Goal: Task Accomplishment & Management: Manage account settings

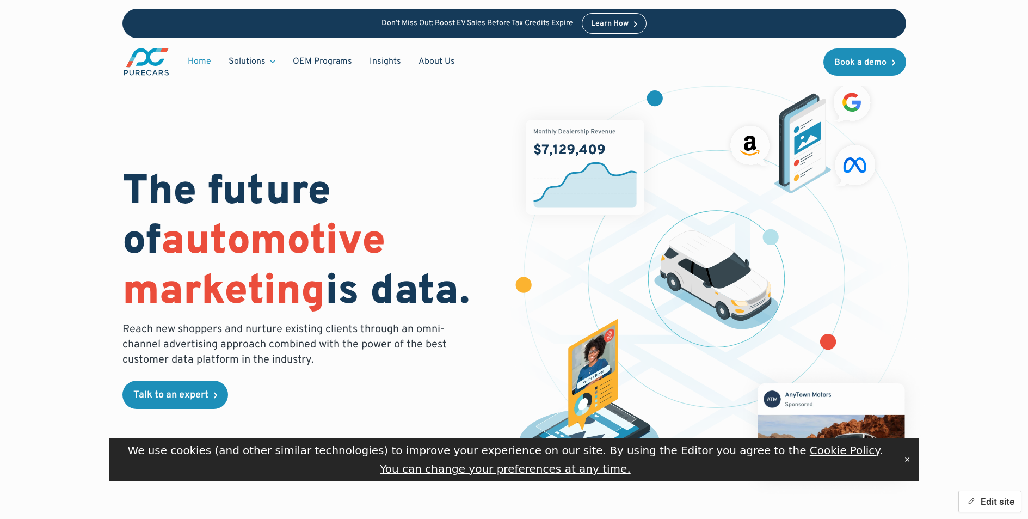
click at [986, 503] on button "Edit site" at bounding box center [989, 501] width 63 height 22
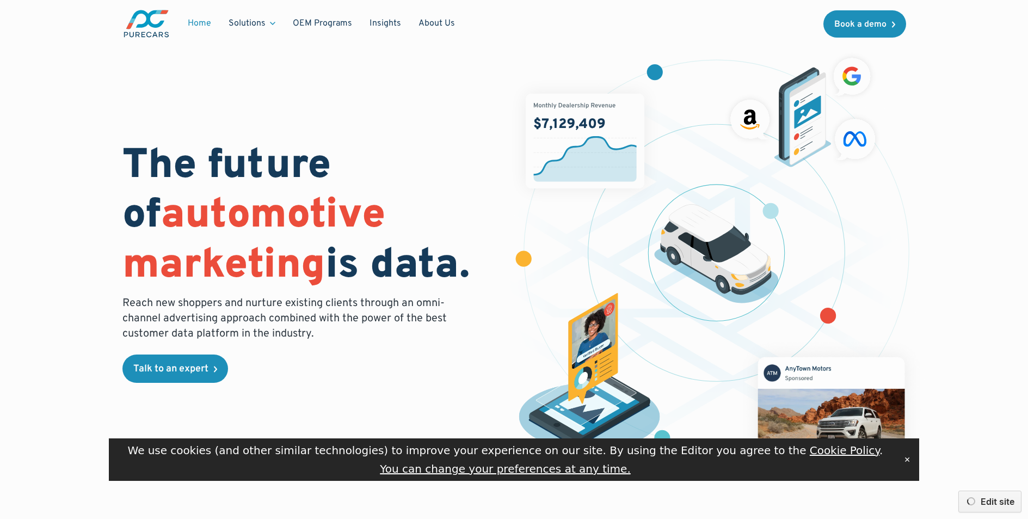
click at [907, 460] on button "✕" at bounding box center [906, 459] width 15 height 16
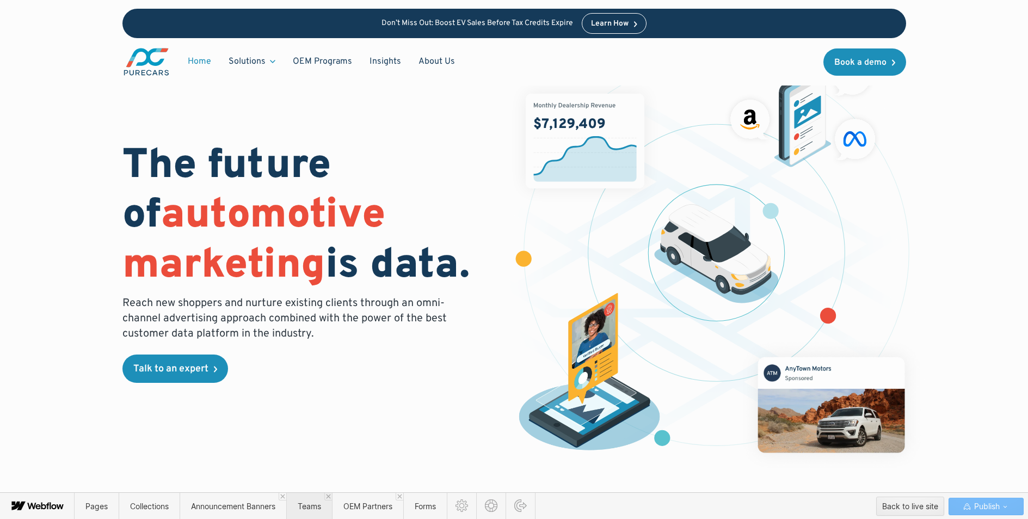
click at [307, 511] on span "Teams" at bounding box center [309, 505] width 46 height 27
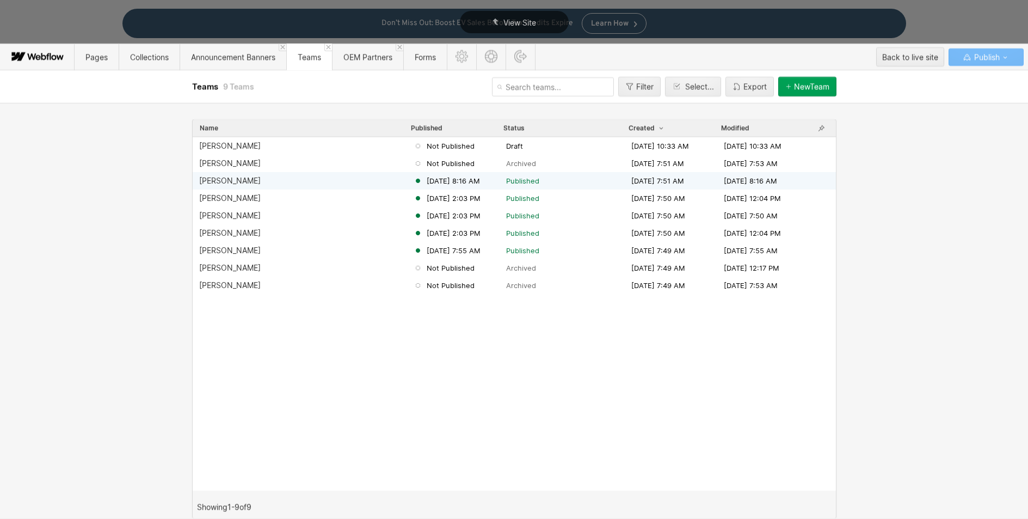
click at [220, 182] on div "[PERSON_NAME]" at bounding box center [229, 180] width 61 height 9
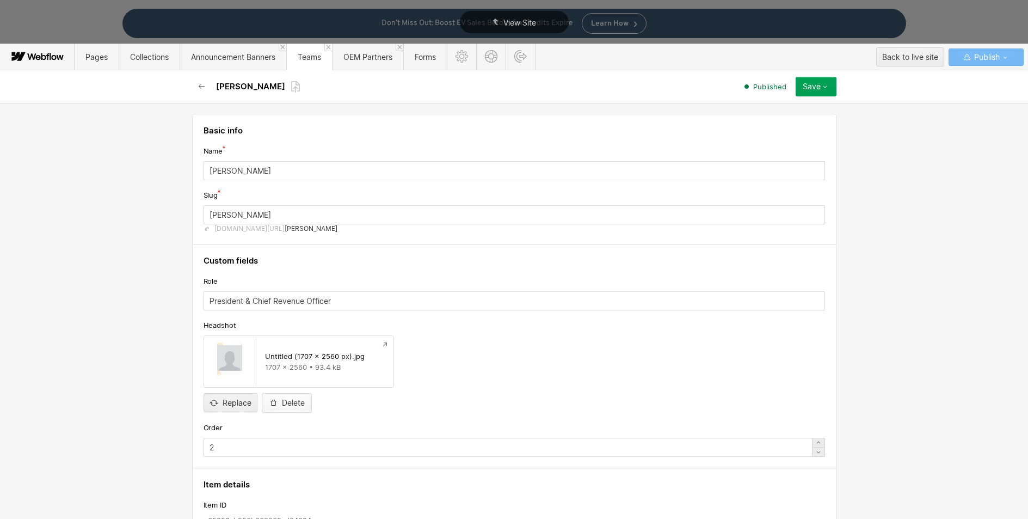
click at [293, 403] on div "Delete" at bounding box center [293, 402] width 23 height 9
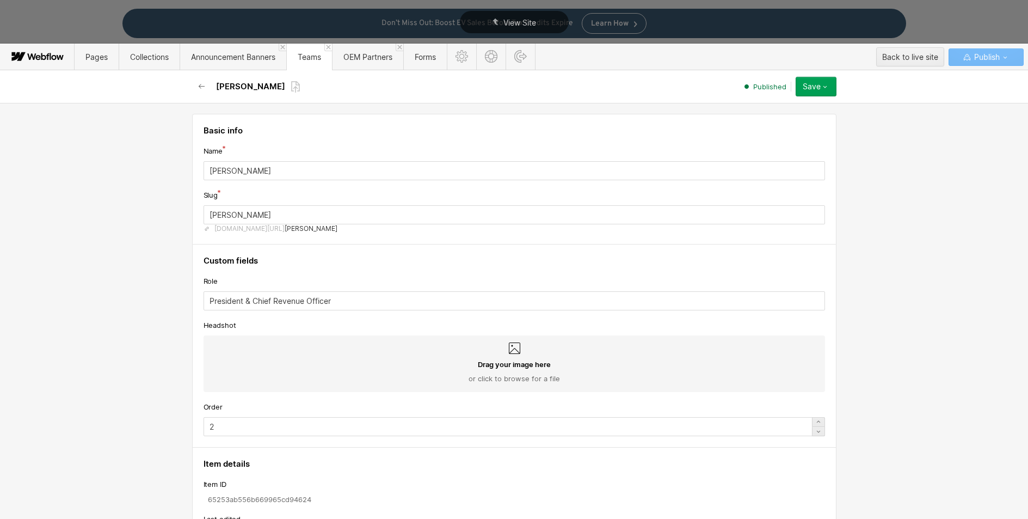
click at [514, 346] on icon at bounding box center [514, 348] width 13 height 13
click at [0, 0] on input "Drag your image here or click to browse for a file" at bounding box center [0, 0] width 0 height 0
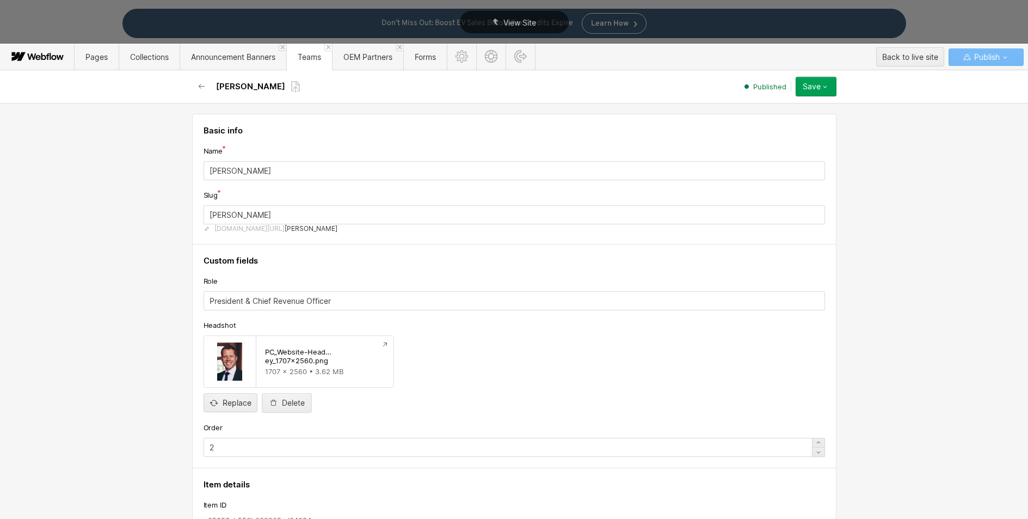
click at [817, 82] on button "Save" at bounding box center [816, 87] width 41 height 20
click at [778, 110] on span "Save changes" at bounding box center [758, 108] width 44 height 10
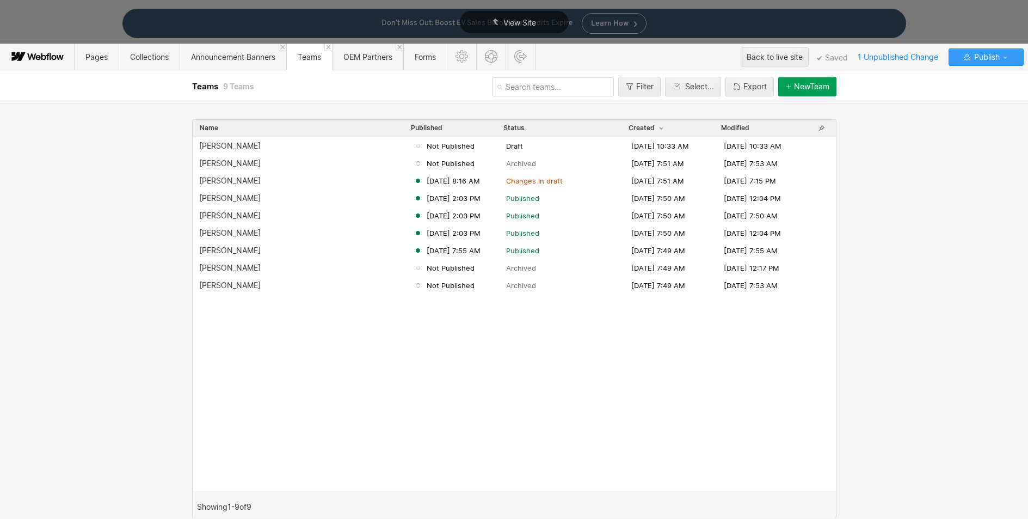
click at [969, 60] on icon "button" at bounding box center [967, 57] width 9 height 9
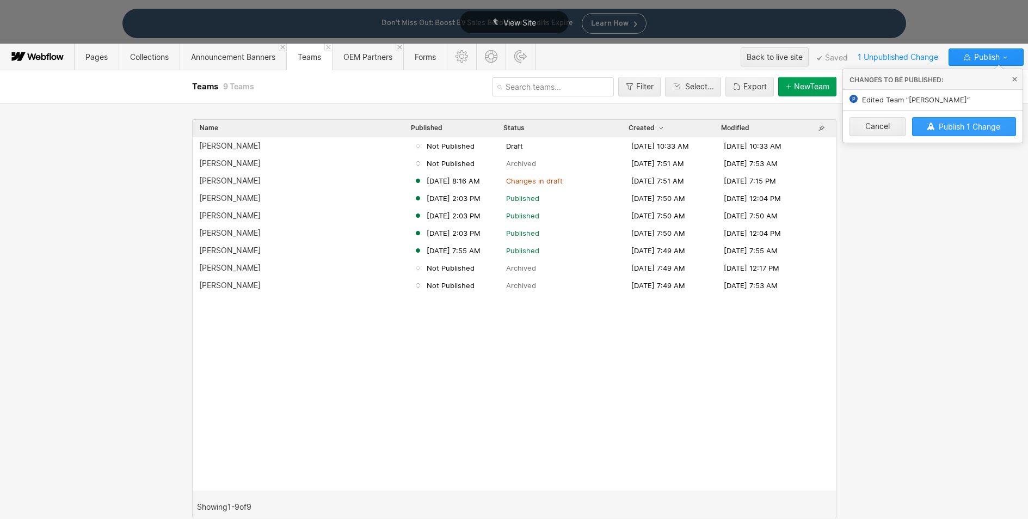
click at [966, 123] on span "Publish 1 Change" at bounding box center [969, 126] width 61 height 9
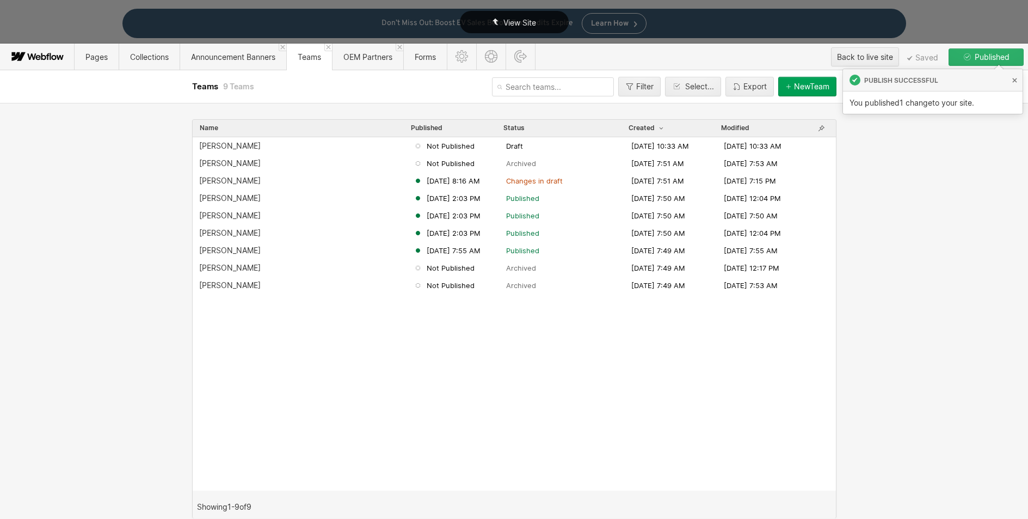
click at [504, 22] on span "View Site" at bounding box center [519, 22] width 33 height 9
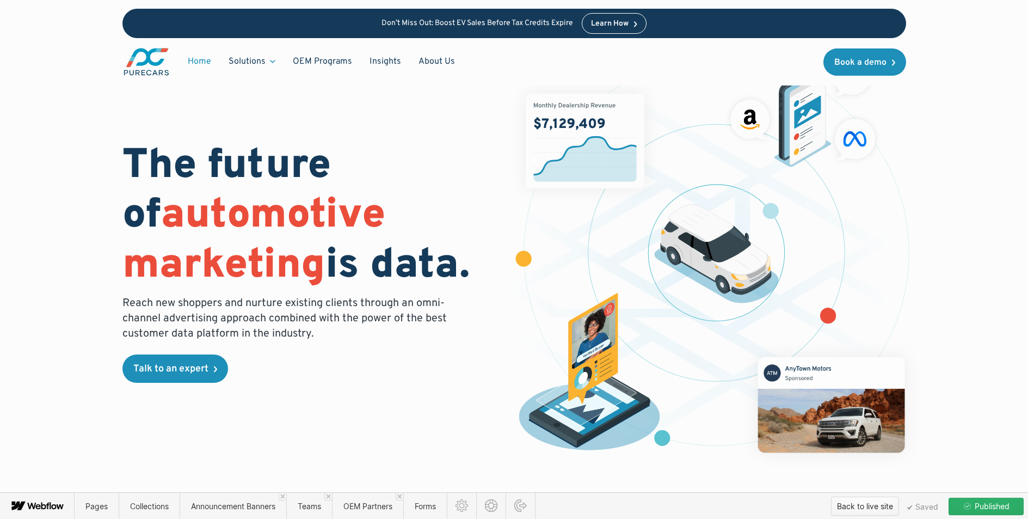
click at [866, 506] on div "Back to live site" at bounding box center [865, 506] width 56 height 16
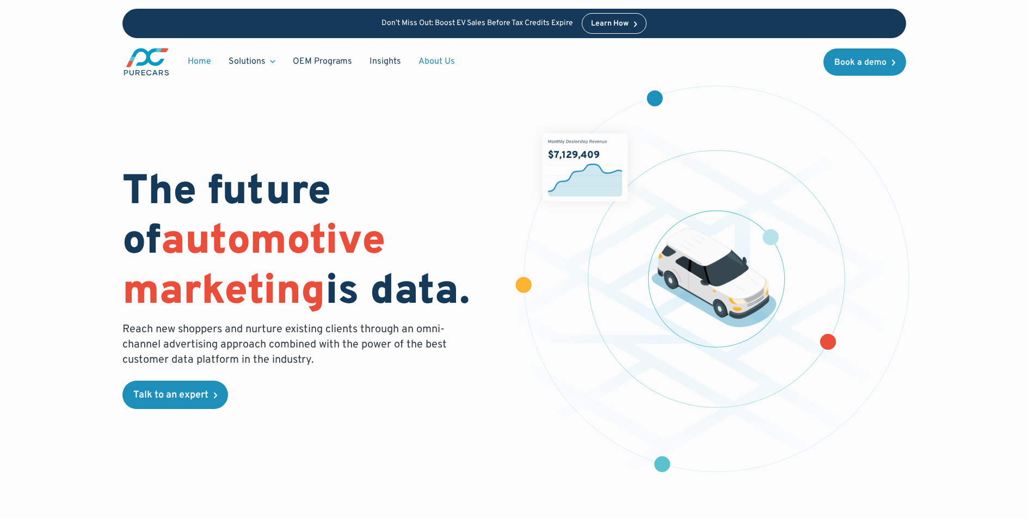
click at [433, 57] on link "About Us" at bounding box center [437, 61] width 54 height 21
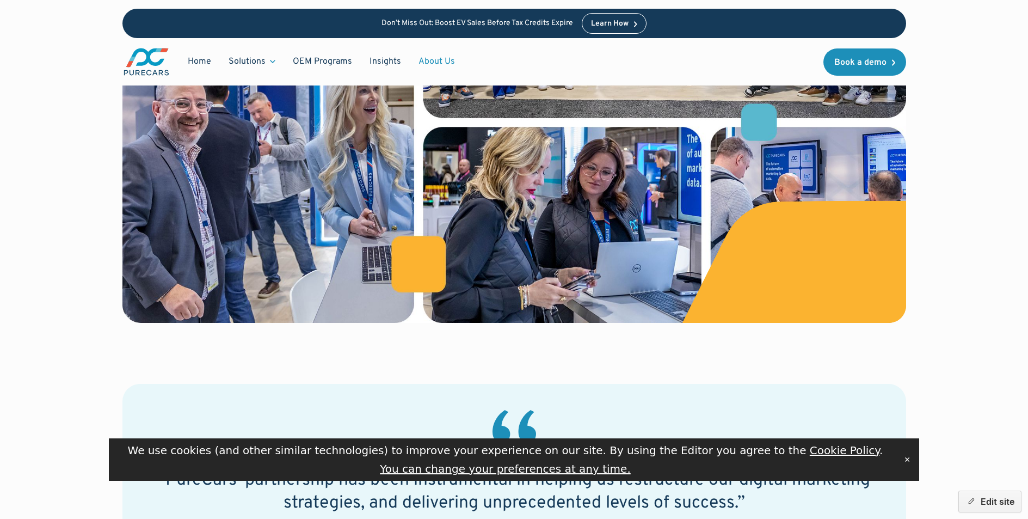
scroll to position [540, 0]
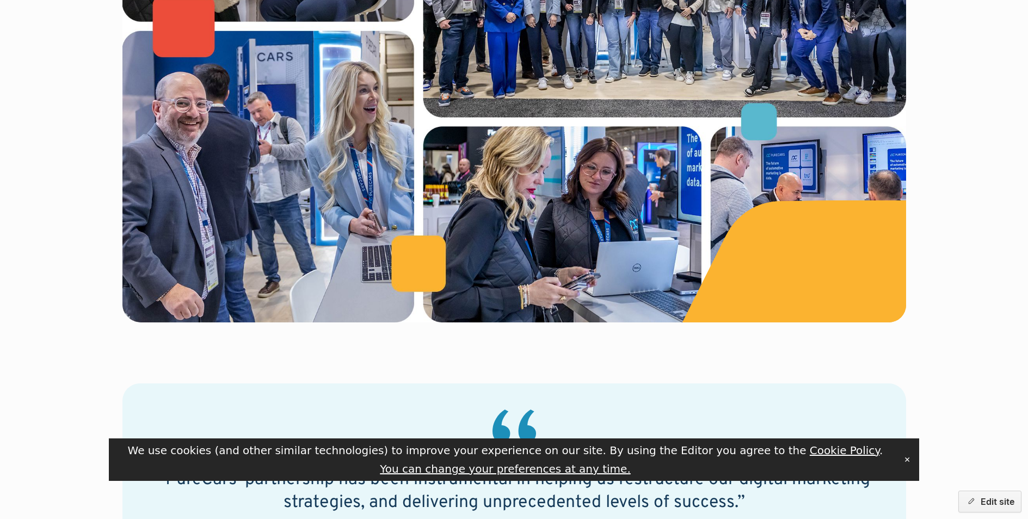
click at [908, 459] on button "✕" at bounding box center [906, 459] width 15 height 16
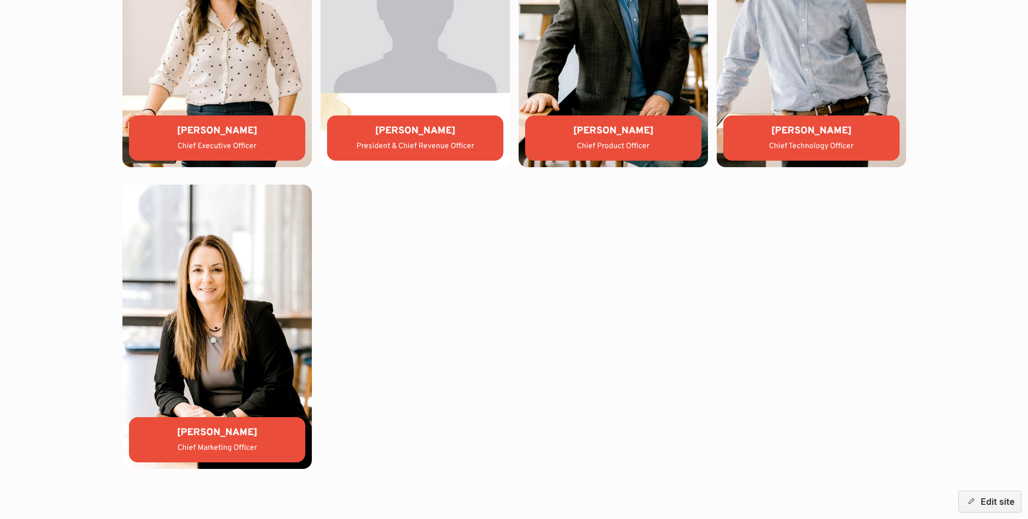
scroll to position [2322, 0]
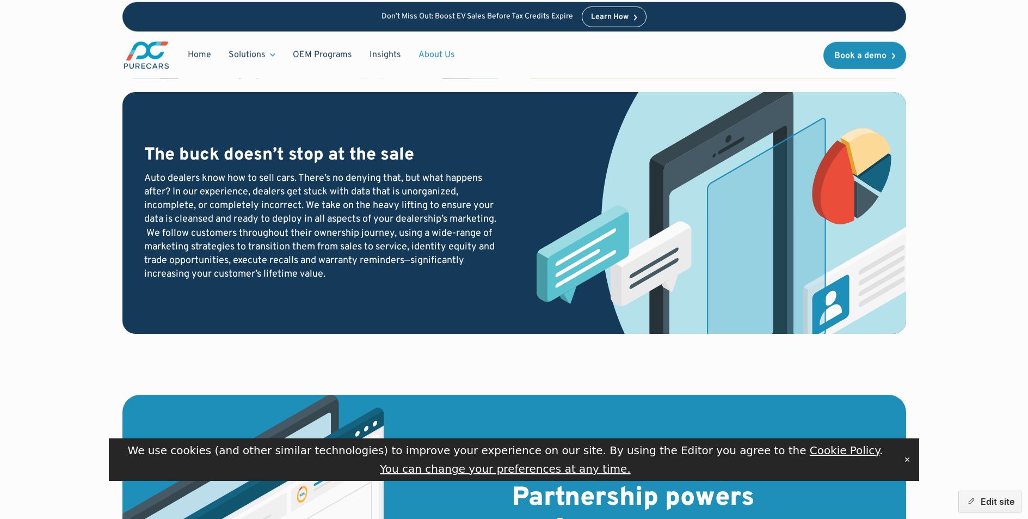
scroll to position [1584, 0]
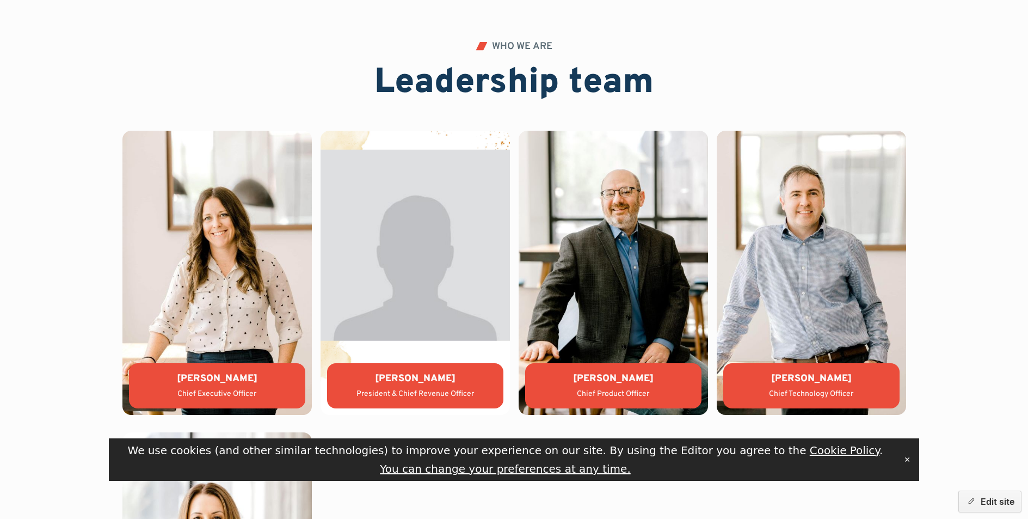
scroll to position [1805, 0]
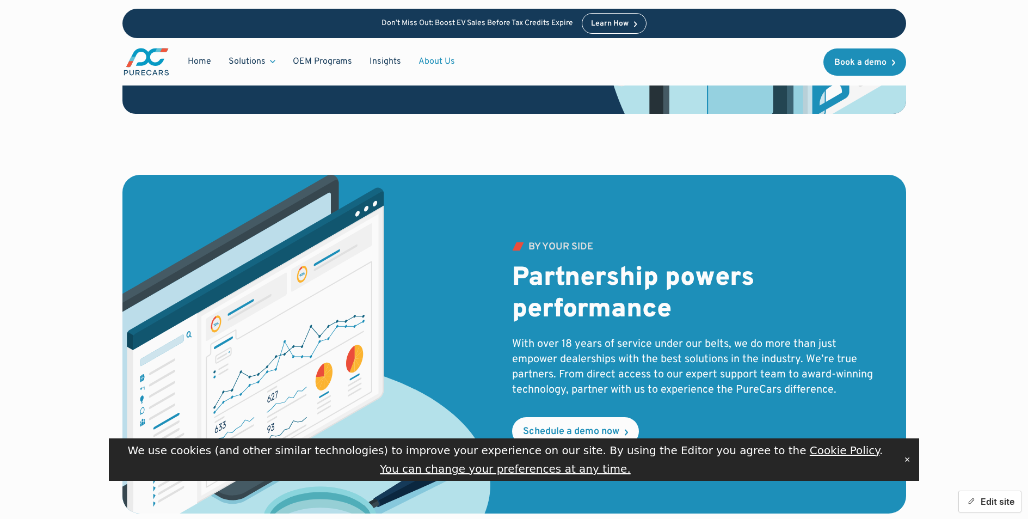
click at [998, 499] on button "Edit site" at bounding box center [989, 501] width 63 height 22
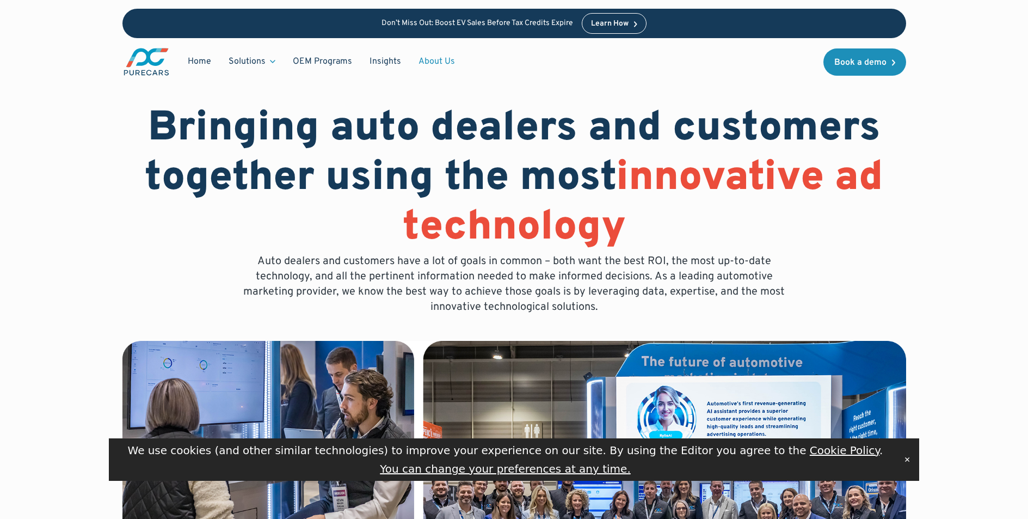
click at [909, 455] on button "✕" at bounding box center [906, 459] width 15 height 16
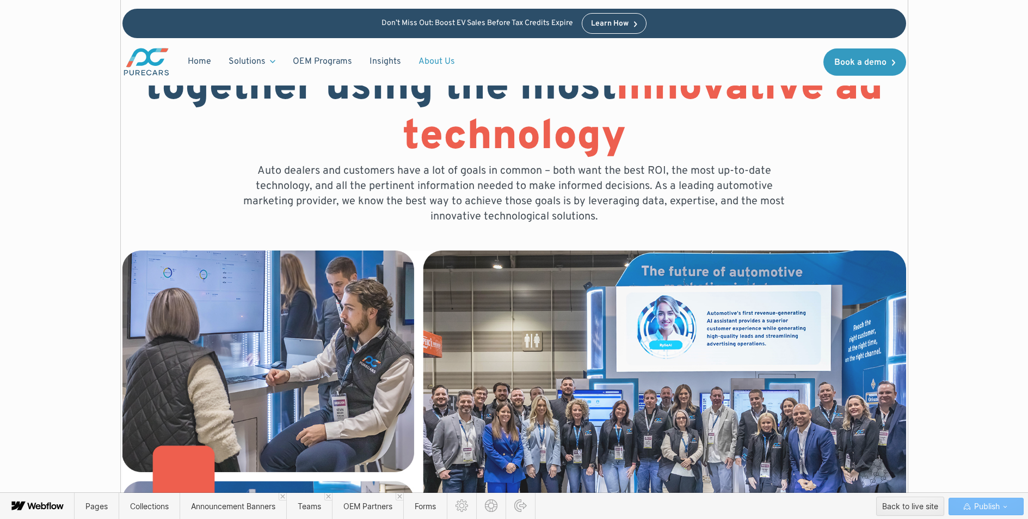
scroll to position [356, 0]
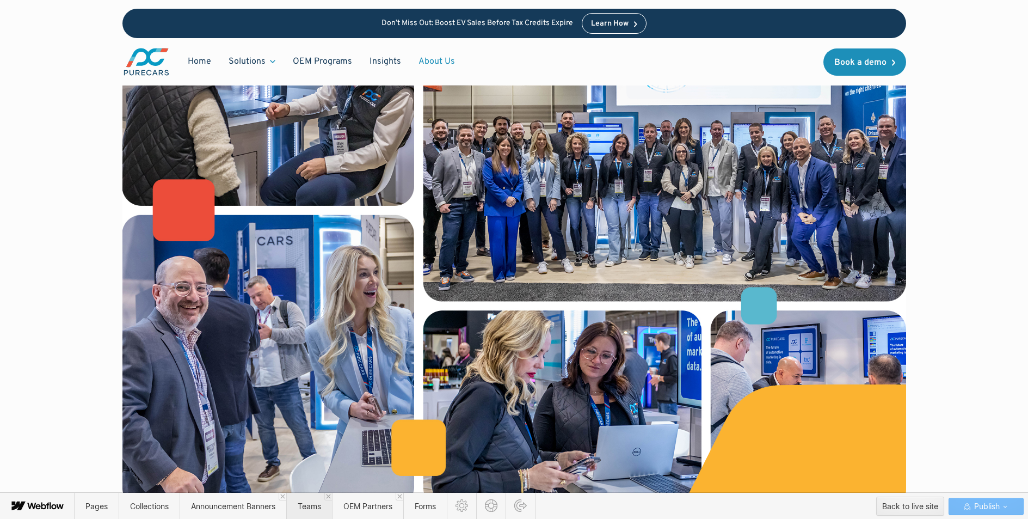
click at [299, 504] on span "Teams" at bounding box center [309, 505] width 46 height 27
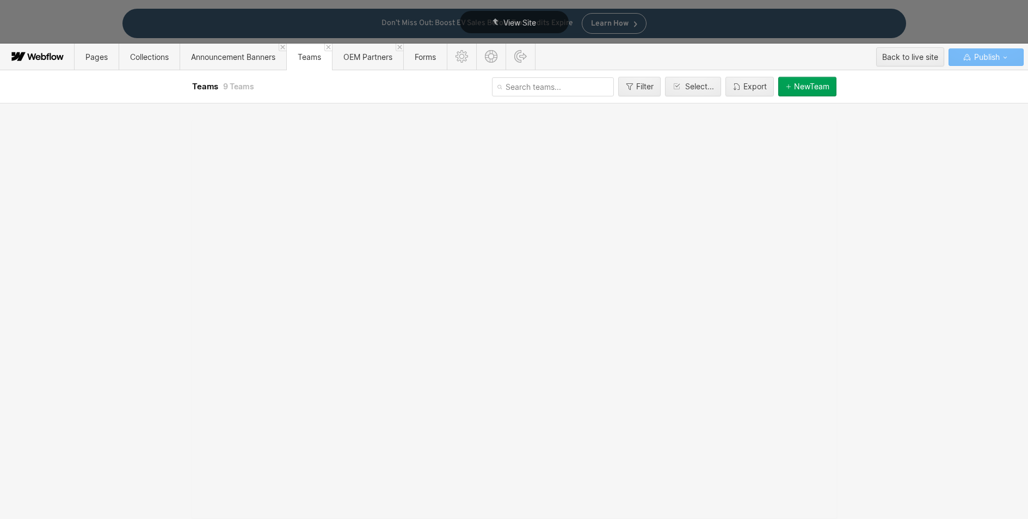
scroll to position [0, 0]
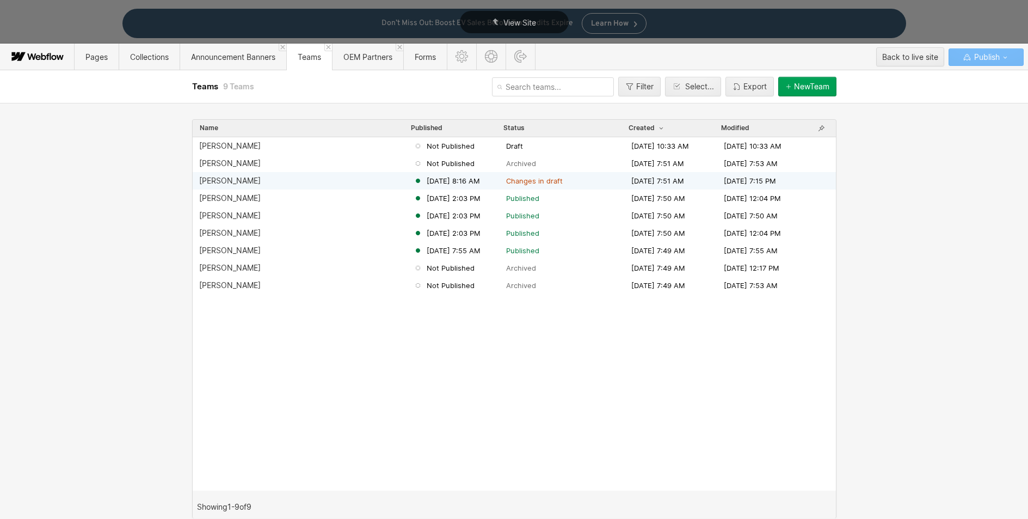
click at [233, 180] on div "[PERSON_NAME]" at bounding box center [229, 180] width 61 height 9
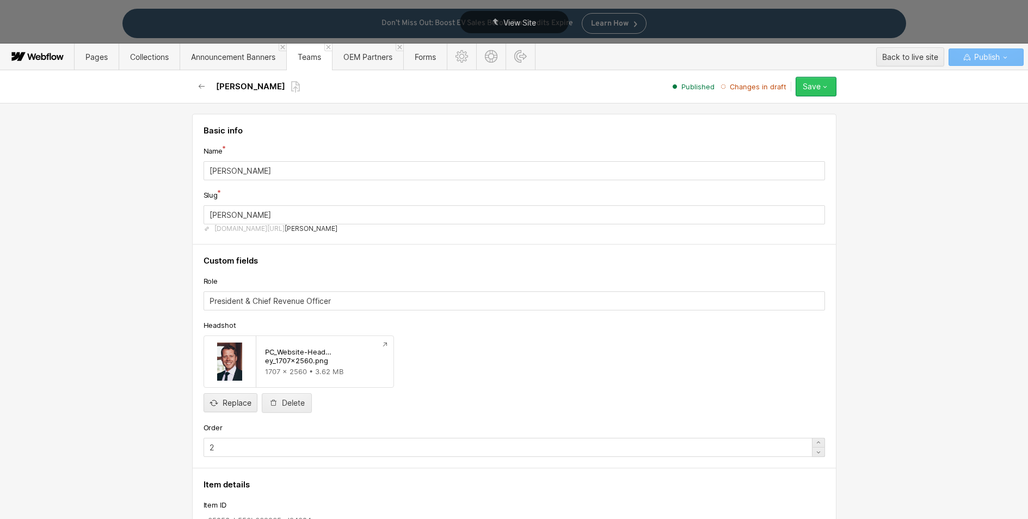
click at [815, 90] on div "Save" at bounding box center [812, 86] width 18 height 9
click at [767, 122] on span "Publish now" at bounding box center [754, 123] width 37 height 10
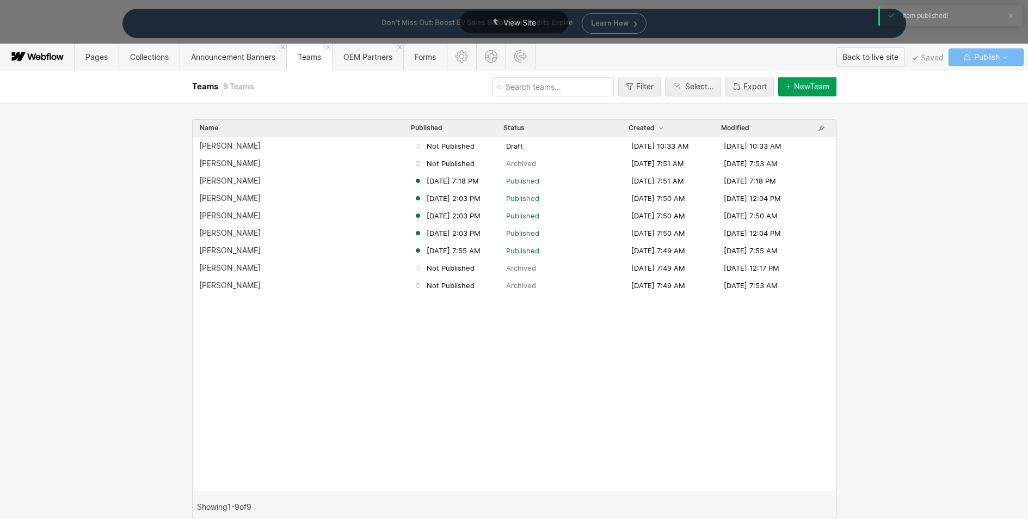
click at [863, 58] on div "Back to live site" at bounding box center [870, 57] width 56 height 16
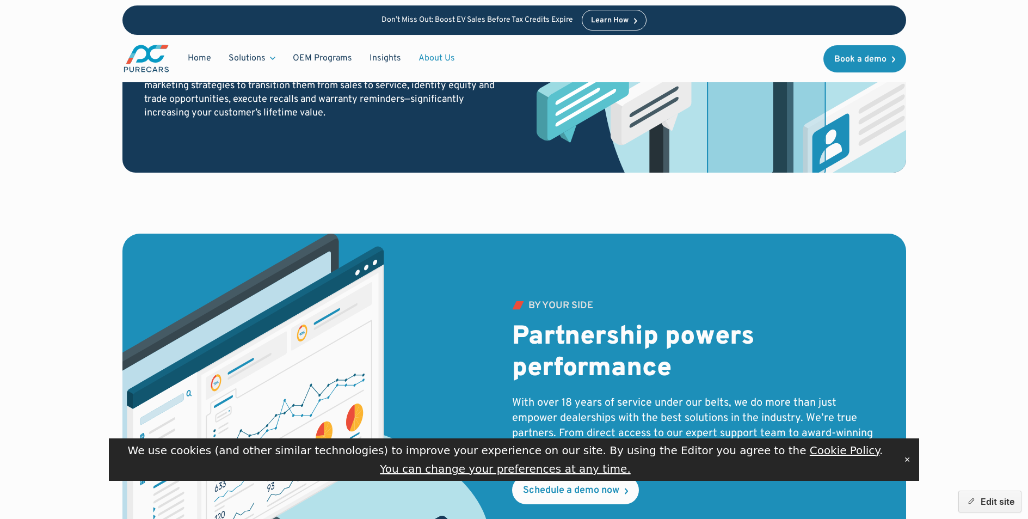
scroll to position [1734, 0]
